Goal: Information Seeking & Learning: Learn about a topic

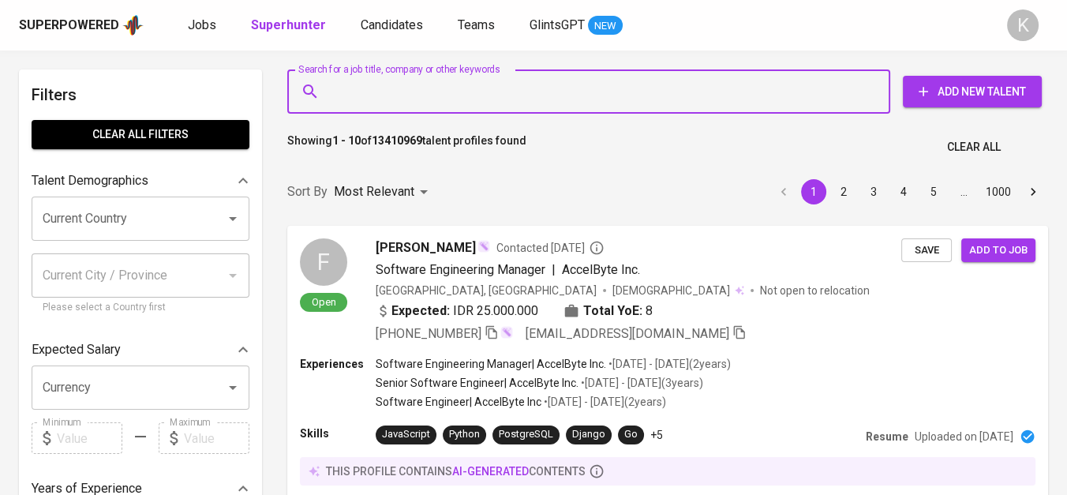
click at [451, 92] on input "Search for a job title, company or other keywords" at bounding box center [592, 92] width 533 height 30
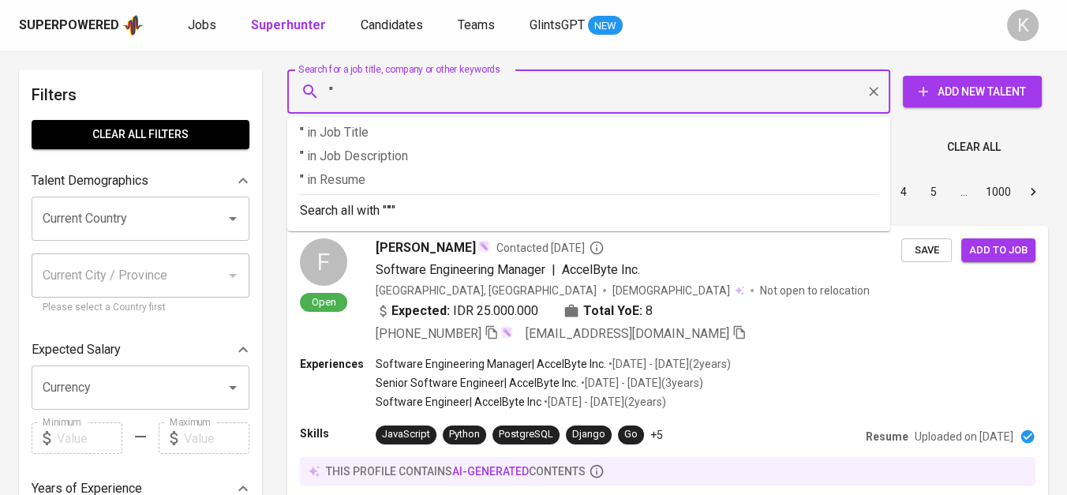
paste input "Fukoku Tokai Rubber [GEOGRAPHIC_DATA]"
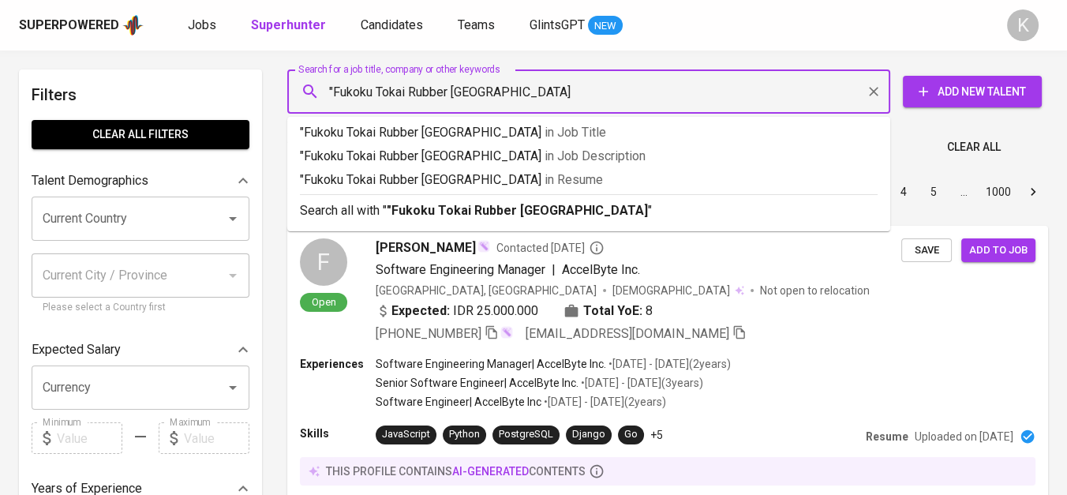
type input ""Fukoku Tokai Rubber Indonesia""
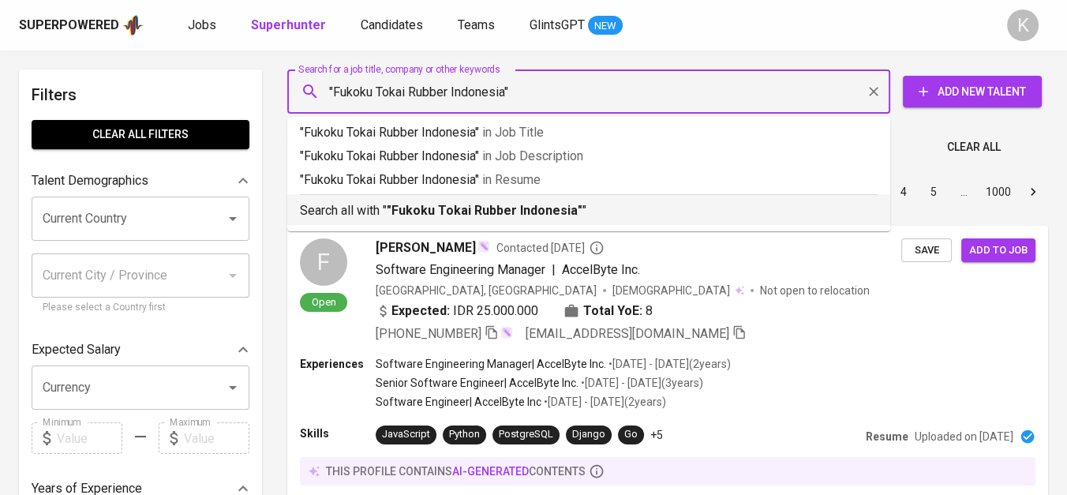
click at [487, 195] on div "Search all with " "Fukoku Tokai Rubber Indonesia" "" at bounding box center [589, 207] width 578 height 26
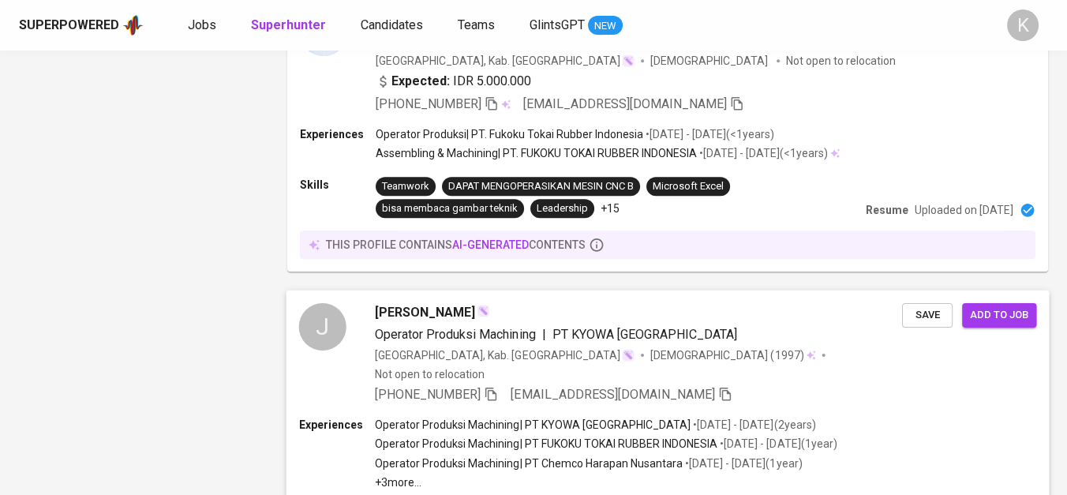
scroll to position [2494, 0]
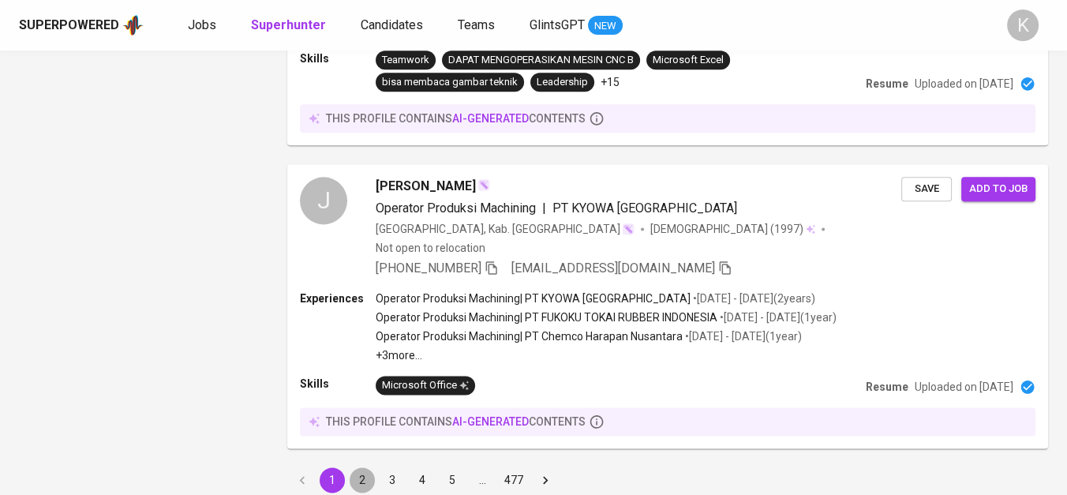
click at [369, 467] on button "2" at bounding box center [362, 479] width 25 height 25
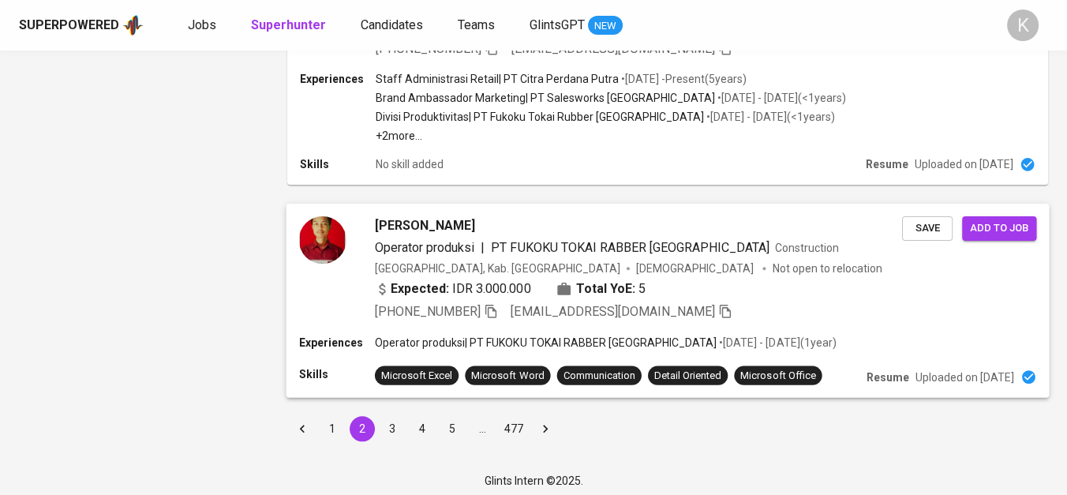
scroll to position [2232, 0]
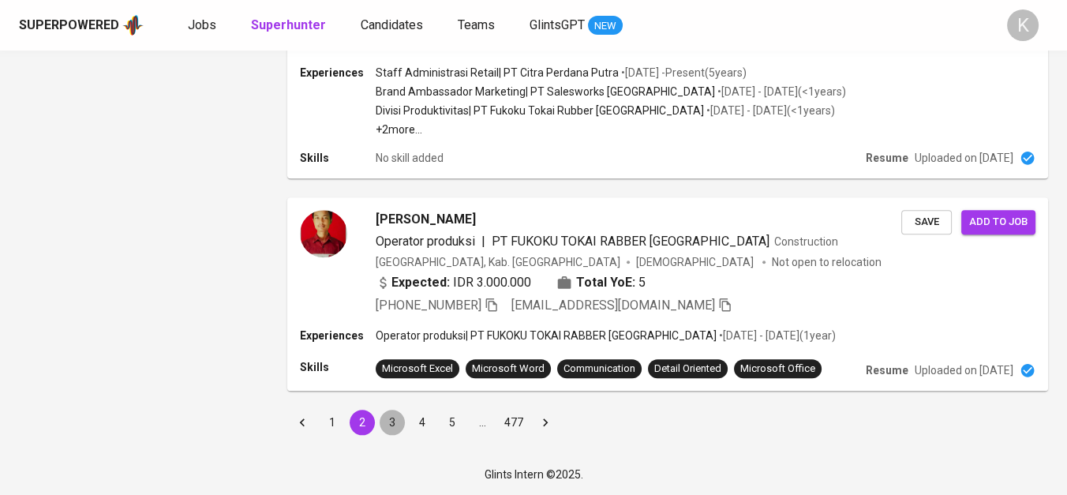
click at [390, 421] on button "3" at bounding box center [392, 422] width 25 height 25
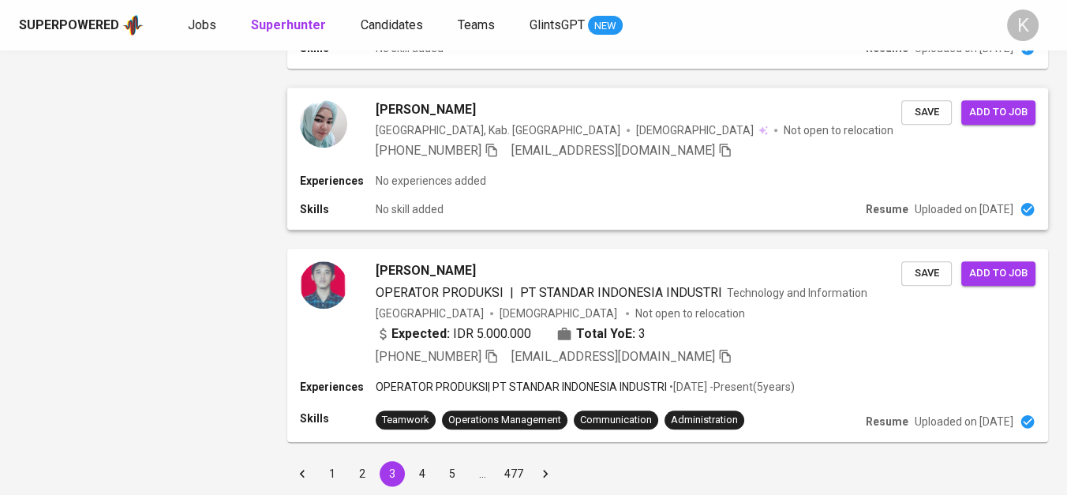
scroll to position [2232, 0]
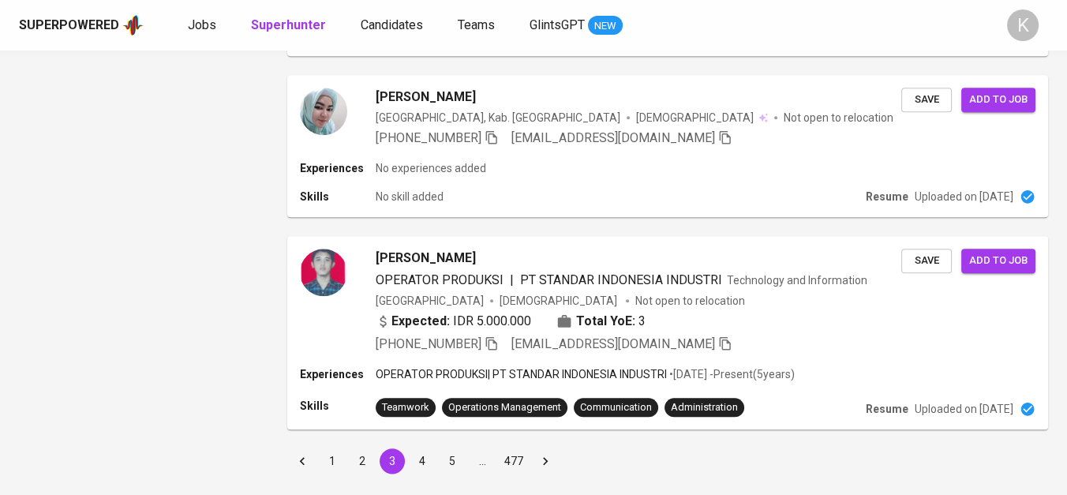
click at [334, 448] on button "1" at bounding box center [332, 460] width 25 height 25
